Goal: Information Seeking & Learning: Learn about a topic

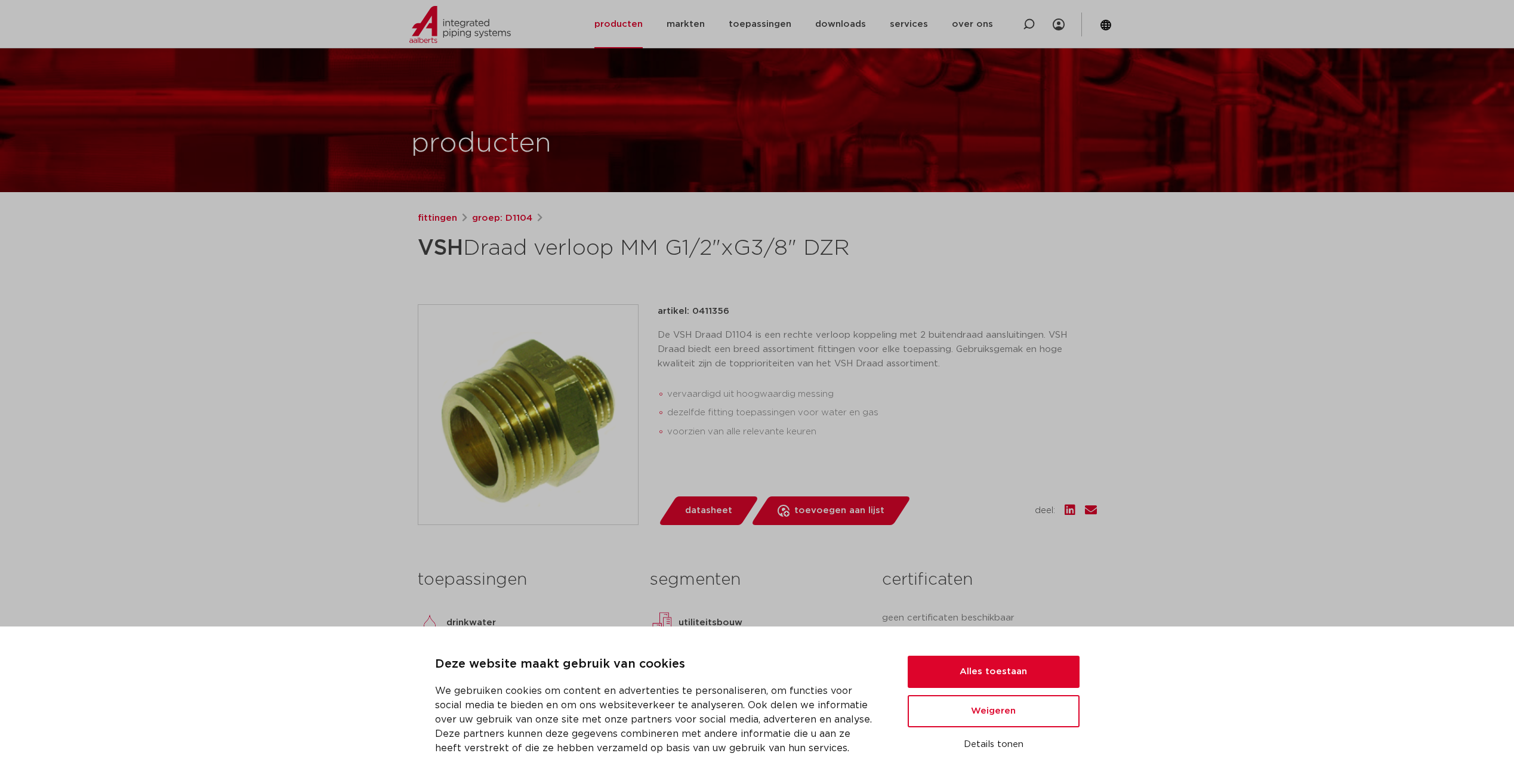
scroll to position [59, 0]
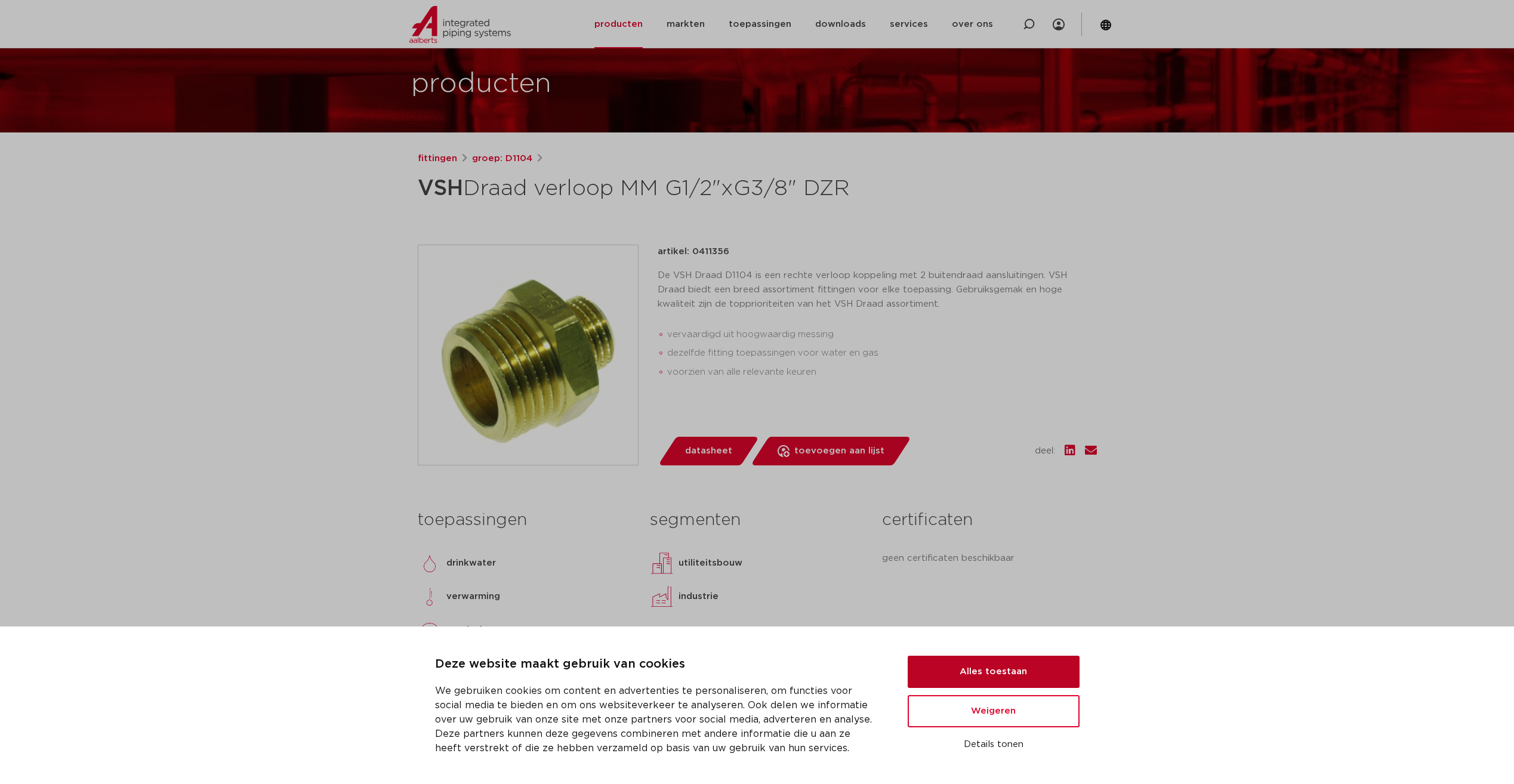
click at [998, 670] on button "Alles toestaan" at bounding box center [993, 672] width 172 height 32
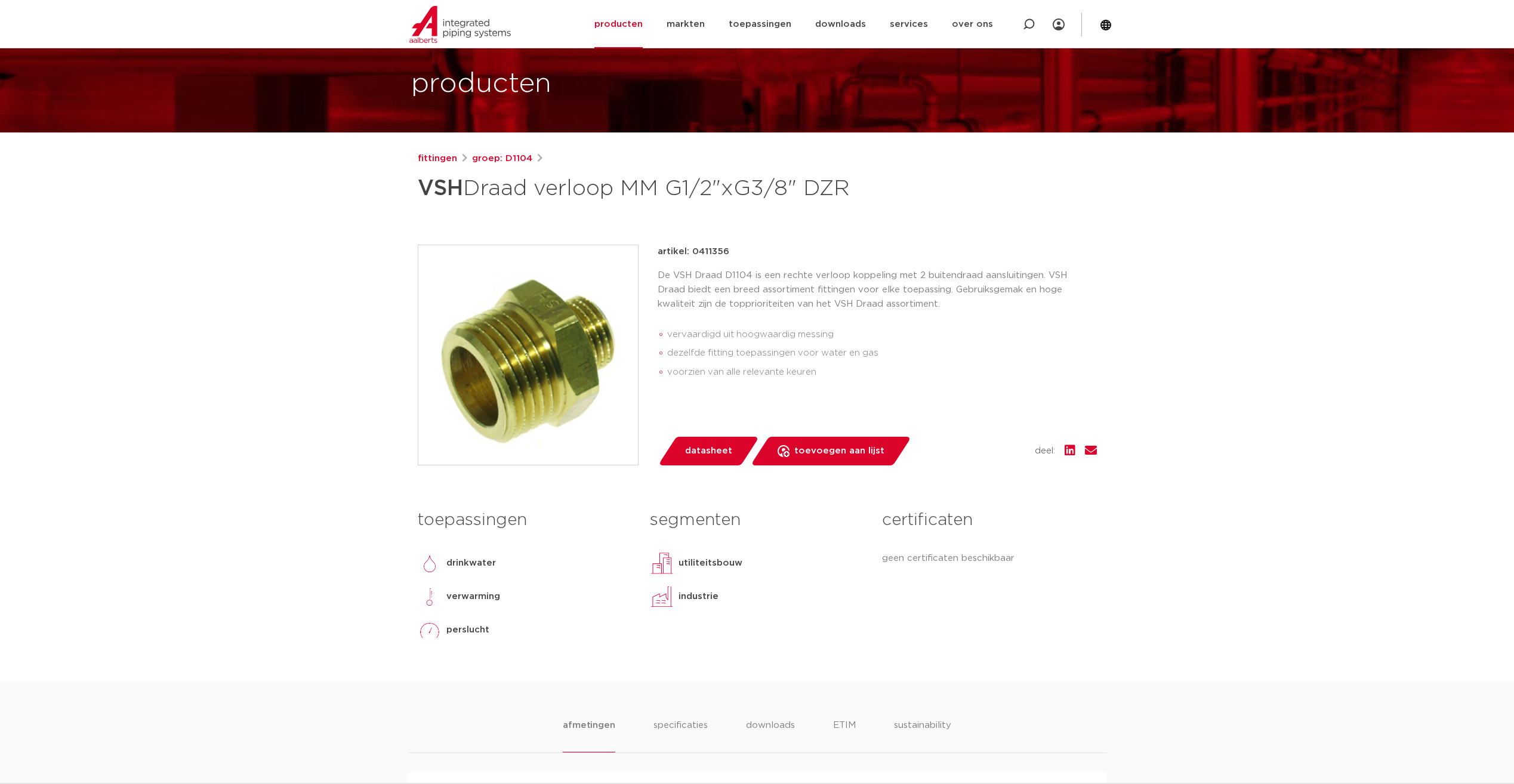
scroll to position [0, 0]
click at [446, 161] on link "fittingen" at bounding box center [438, 158] width 40 height 14
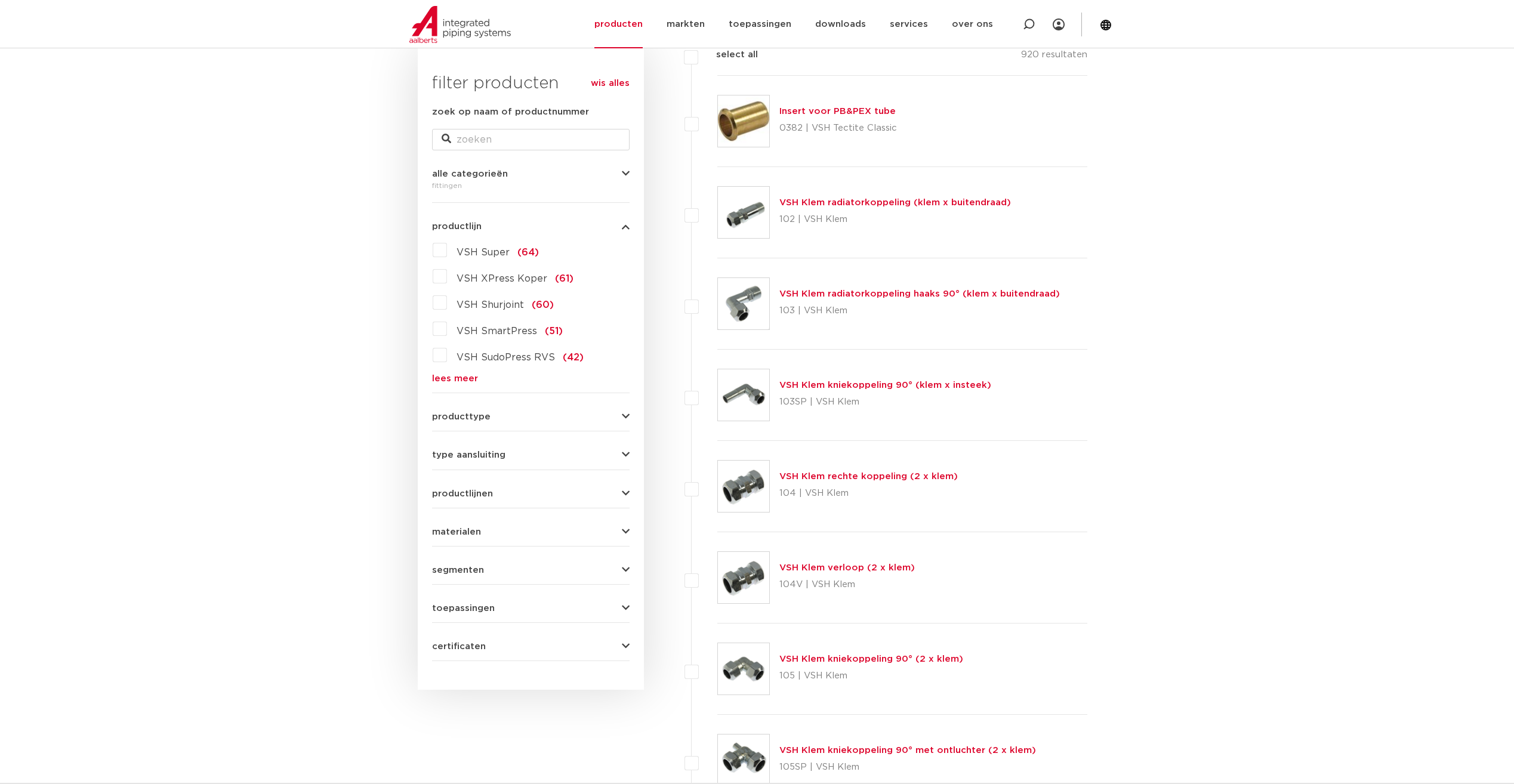
scroll to position [179, 0]
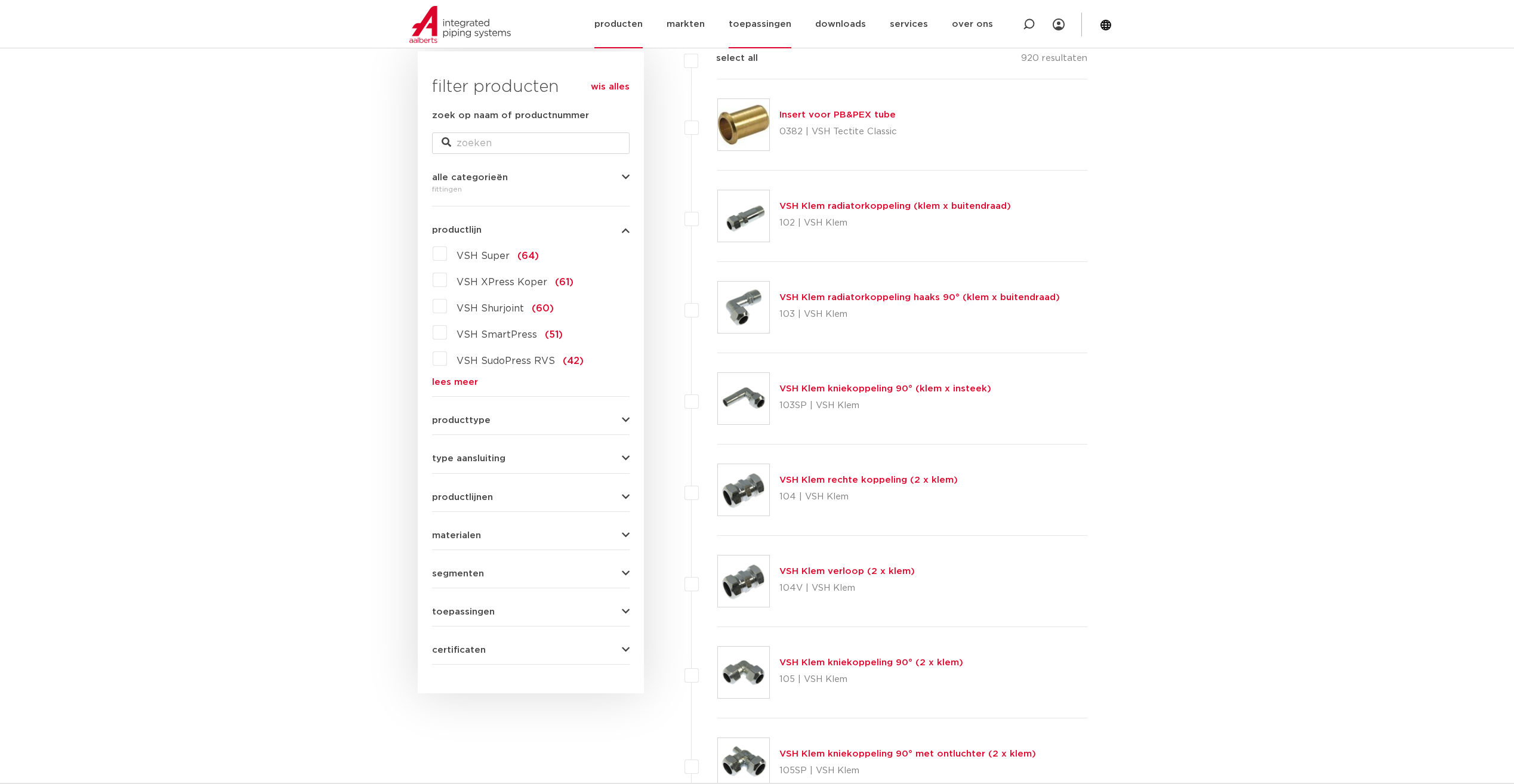
click at [764, 22] on link "toepassingen" at bounding box center [760, 24] width 63 height 49
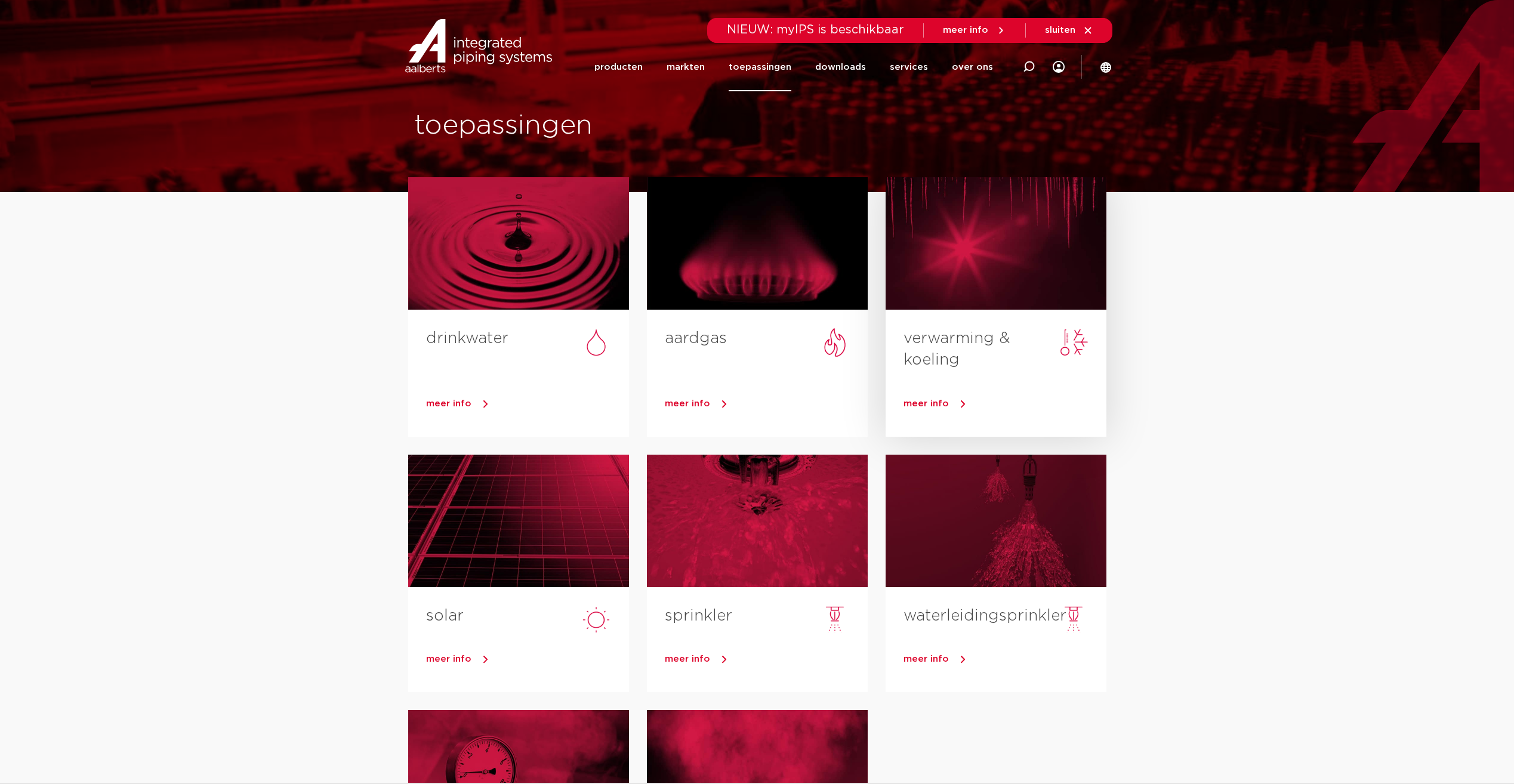
click at [963, 352] on h3 "verwarming & koeling" at bounding box center [1005, 353] width 203 height 50
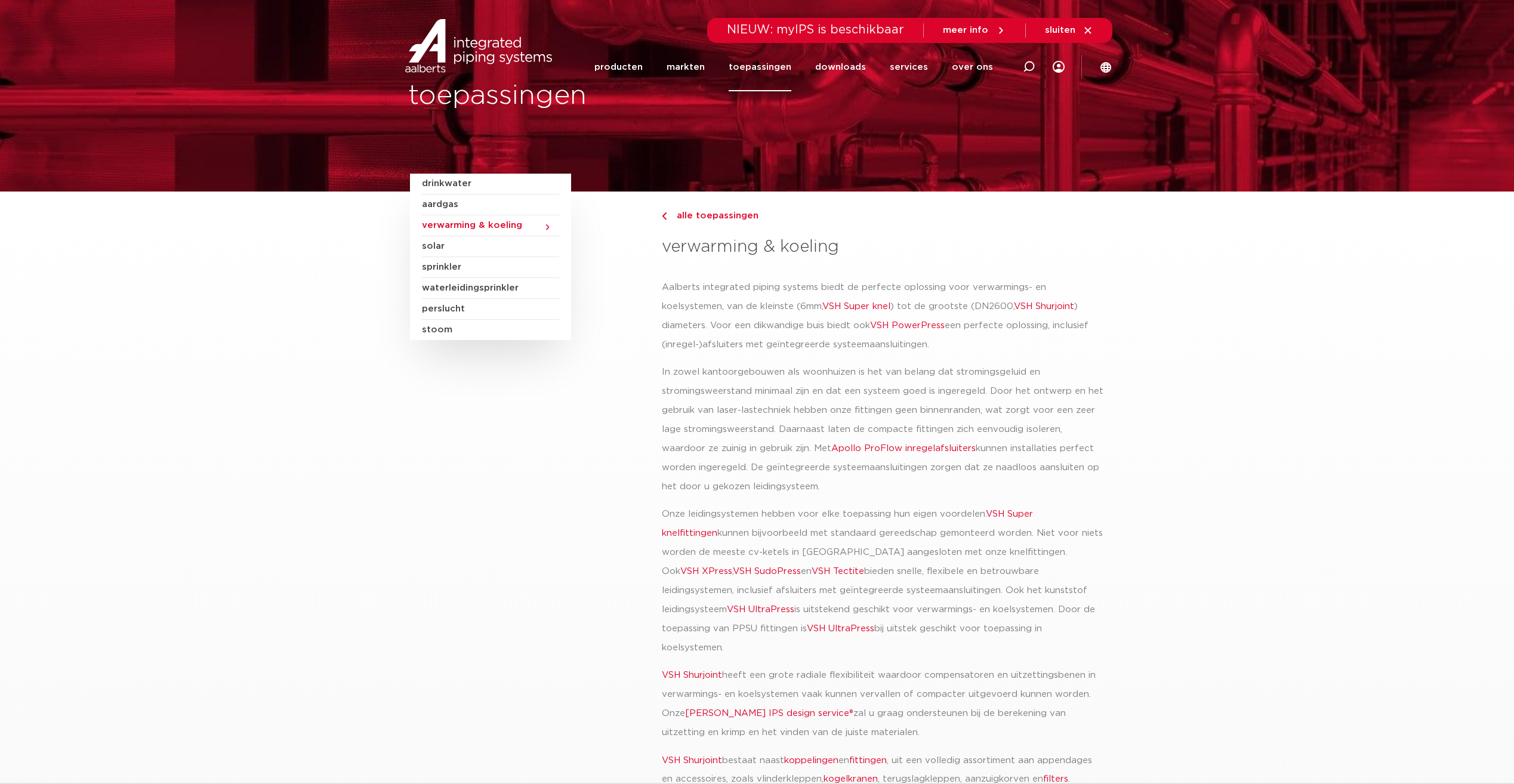
click at [484, 227] on span "verwarming & koeling" at bounding box center [490, 226] width 137 height 21
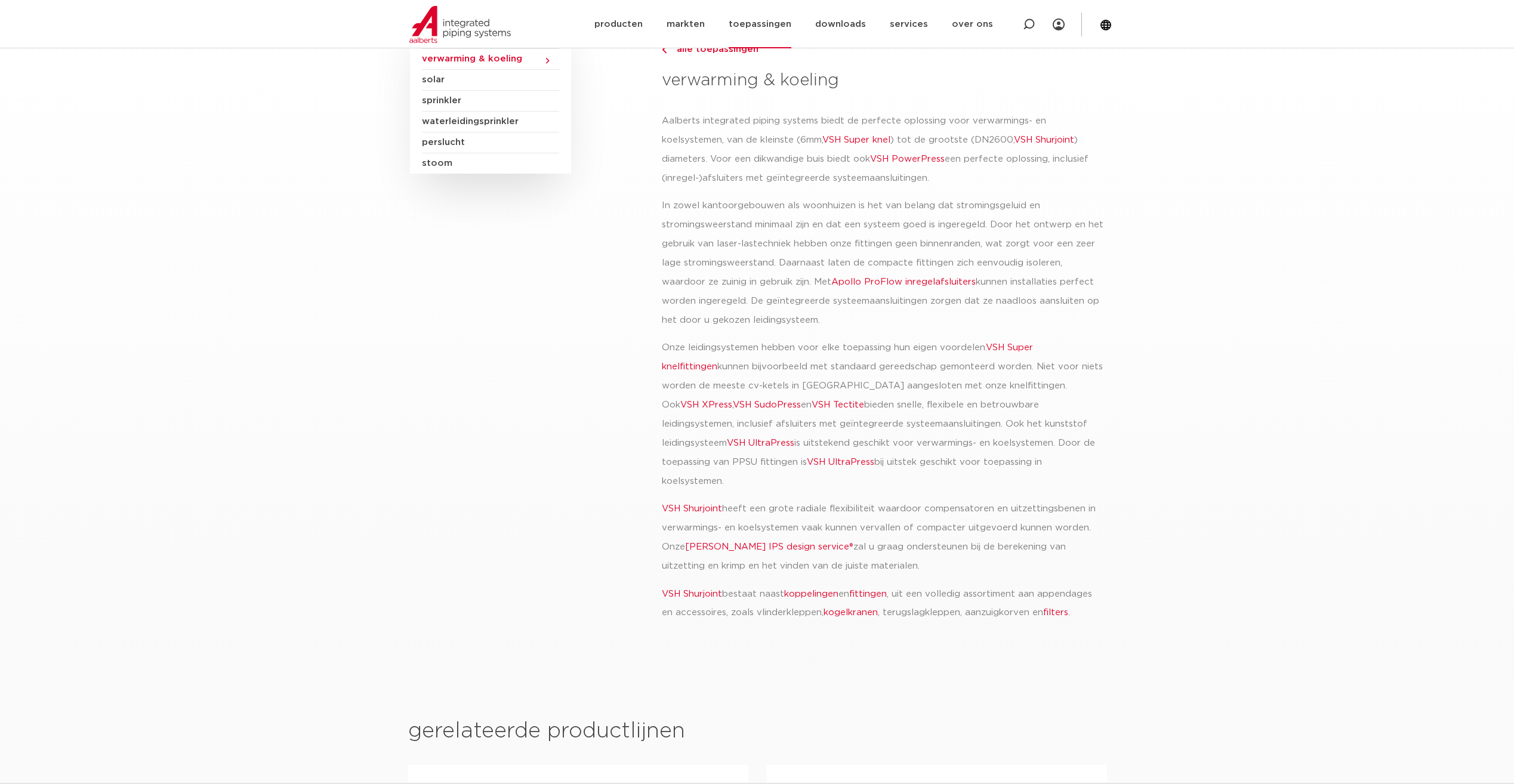
scroll to position [59, 0]
